Goal: Navigation & Orientation: Find specific page/section

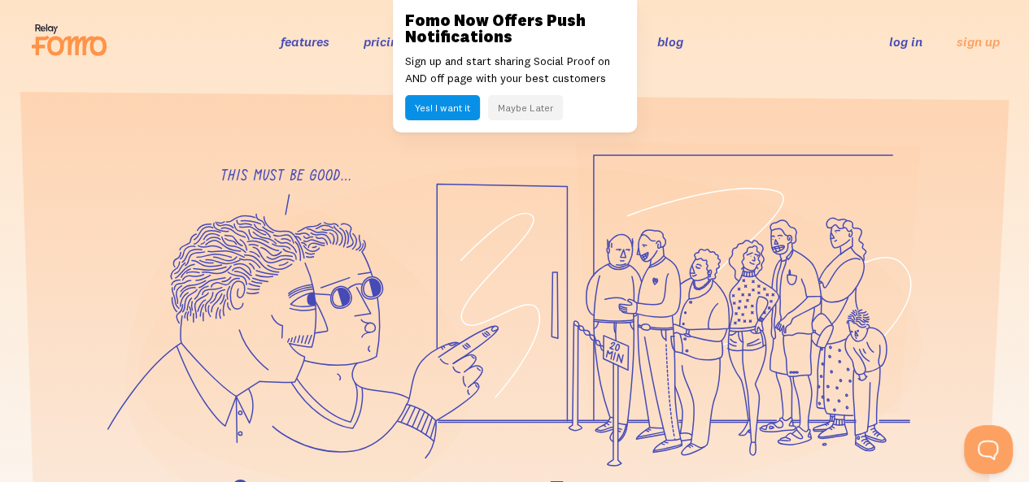
click at [900, 40] on link "log in" at bounding box center [905, 41] width 33 height 16
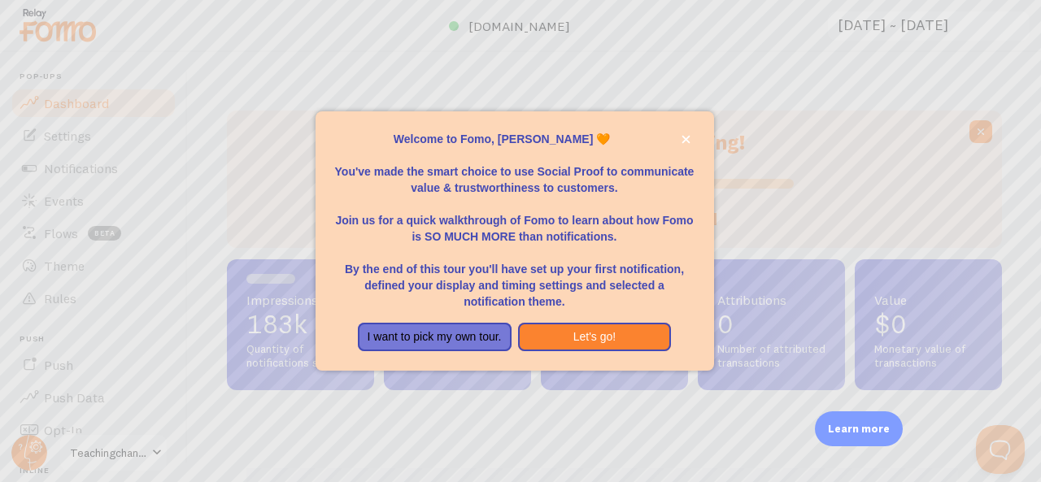
scroll to position [428, 763]
click at [426, 334] on button "I want to pick my own tour." at bounding box center [435, 337] width 154 height 29
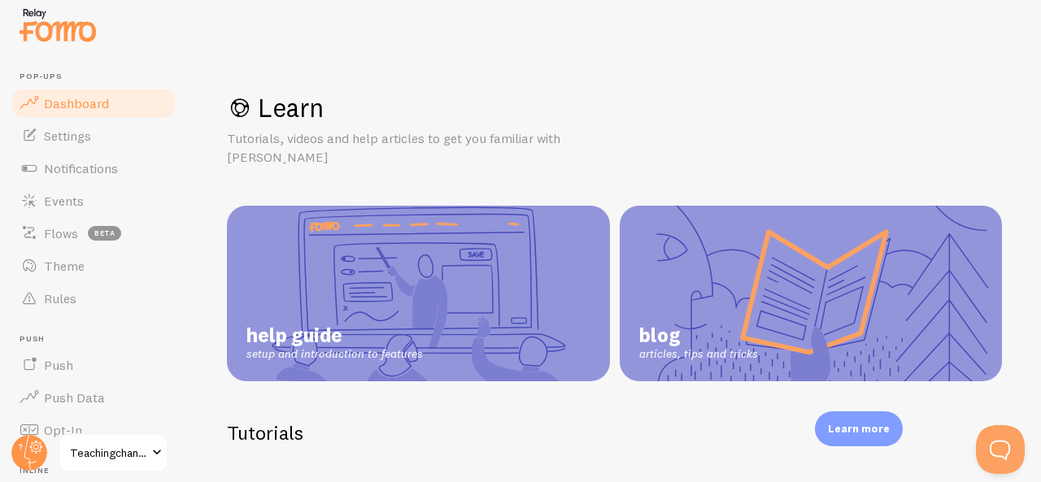
click at [59, 105] on span "Dashboard" at bounding box center [76, 103] width 65 height 16
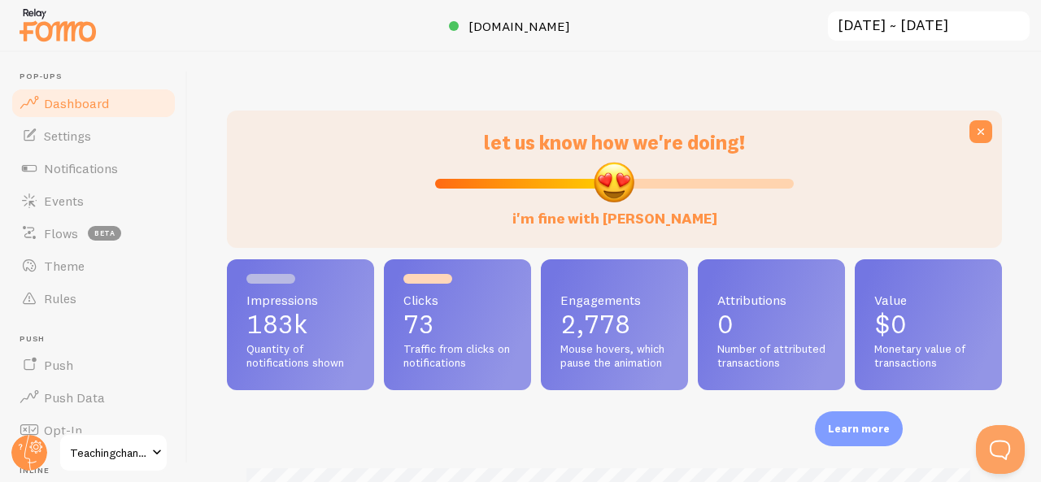
scroll to position [428, 763]
